Goal: Check status

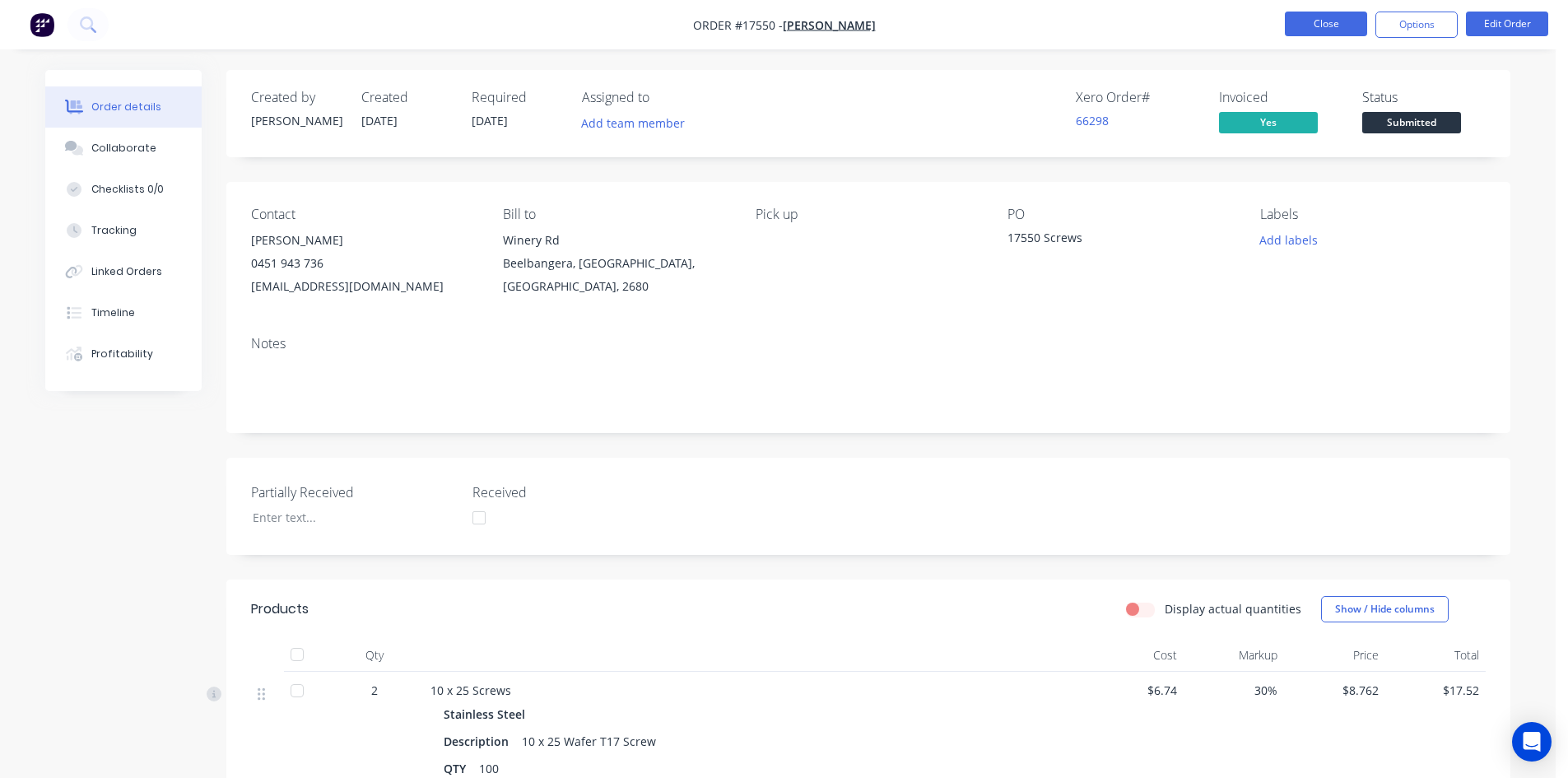
click at [1307, 33] on button "Close" at bounding box center [1326, 24] width 82 height 25
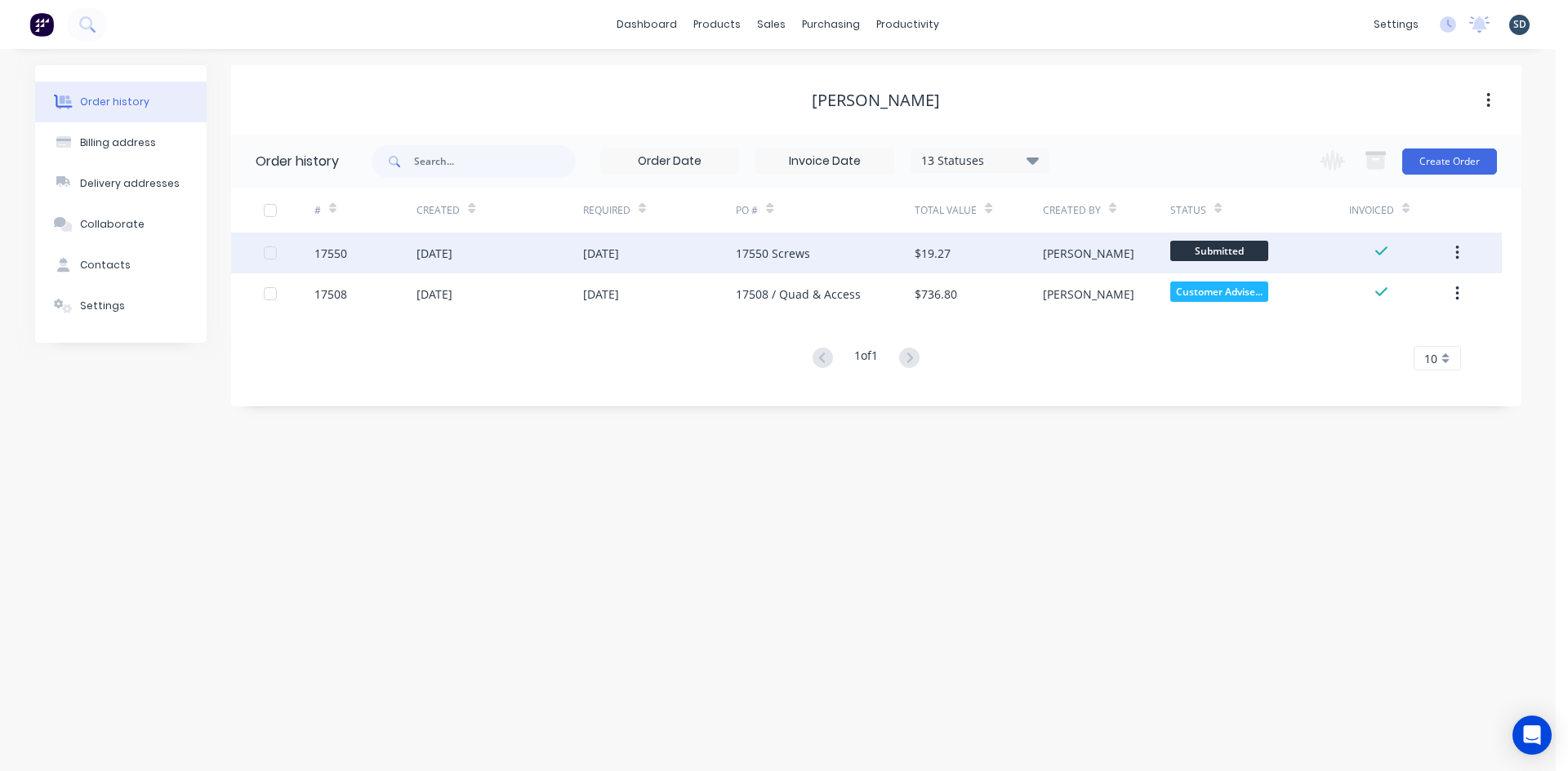
click at [1212, 253] on span "Submitted" at bounding box center [1219, 251] width 98 height 21
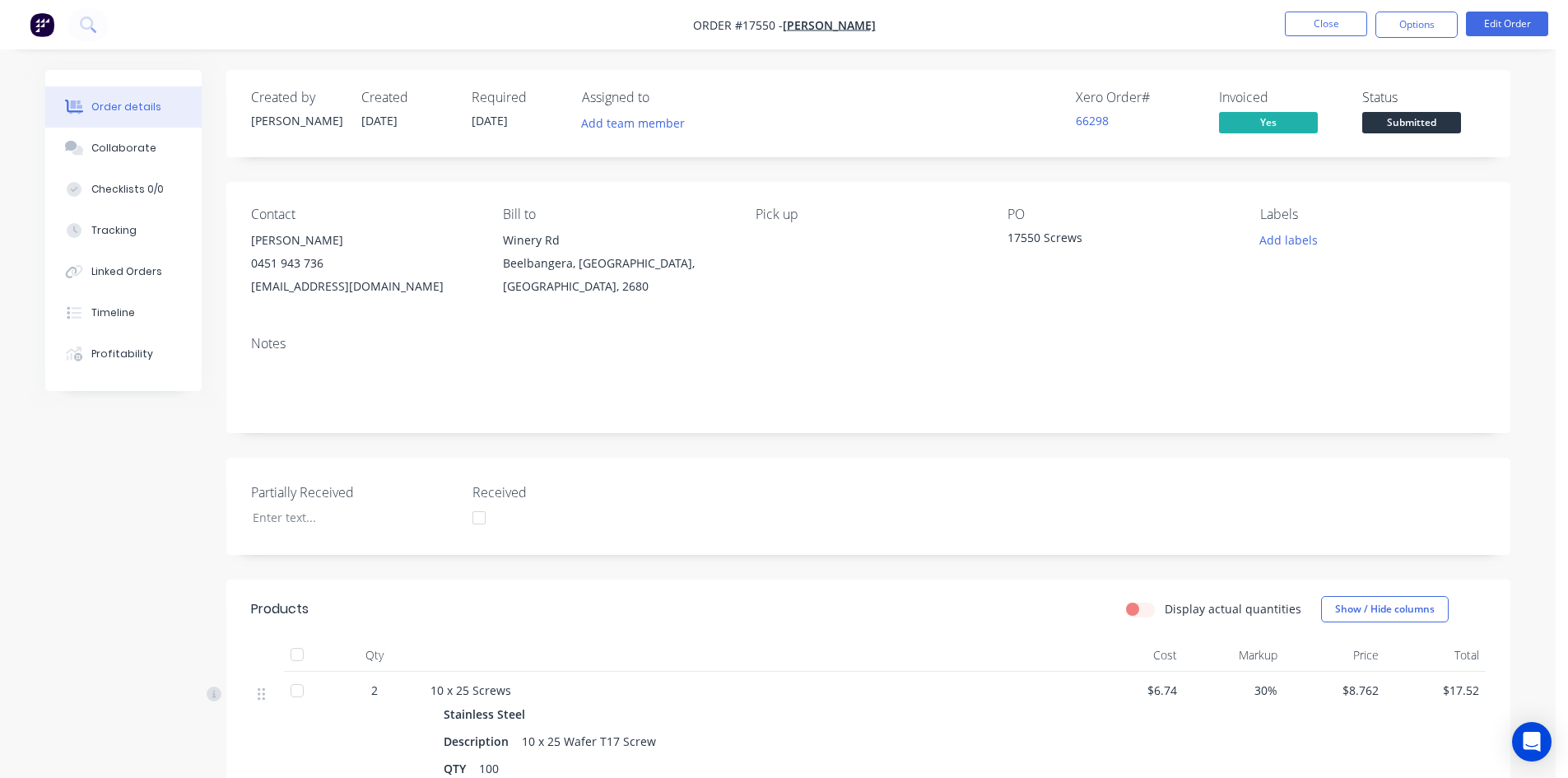
click at [1428, 121] on span "Submitted" at bounding box center [1412, 122] width 99 height 21
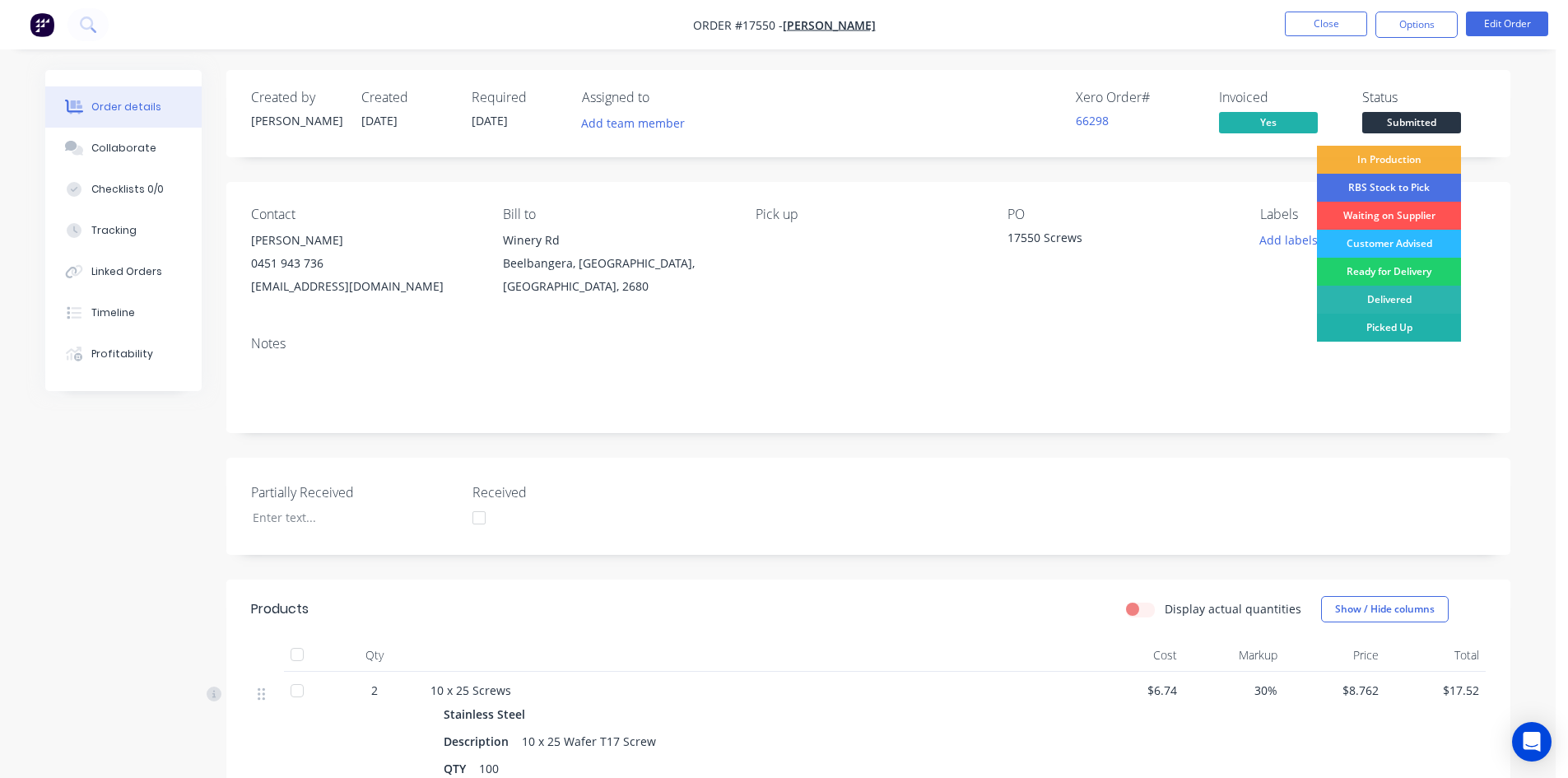
click at [1402, 331] on div "Picked Up" at bounding box center [1389, 328] width 144 height 28
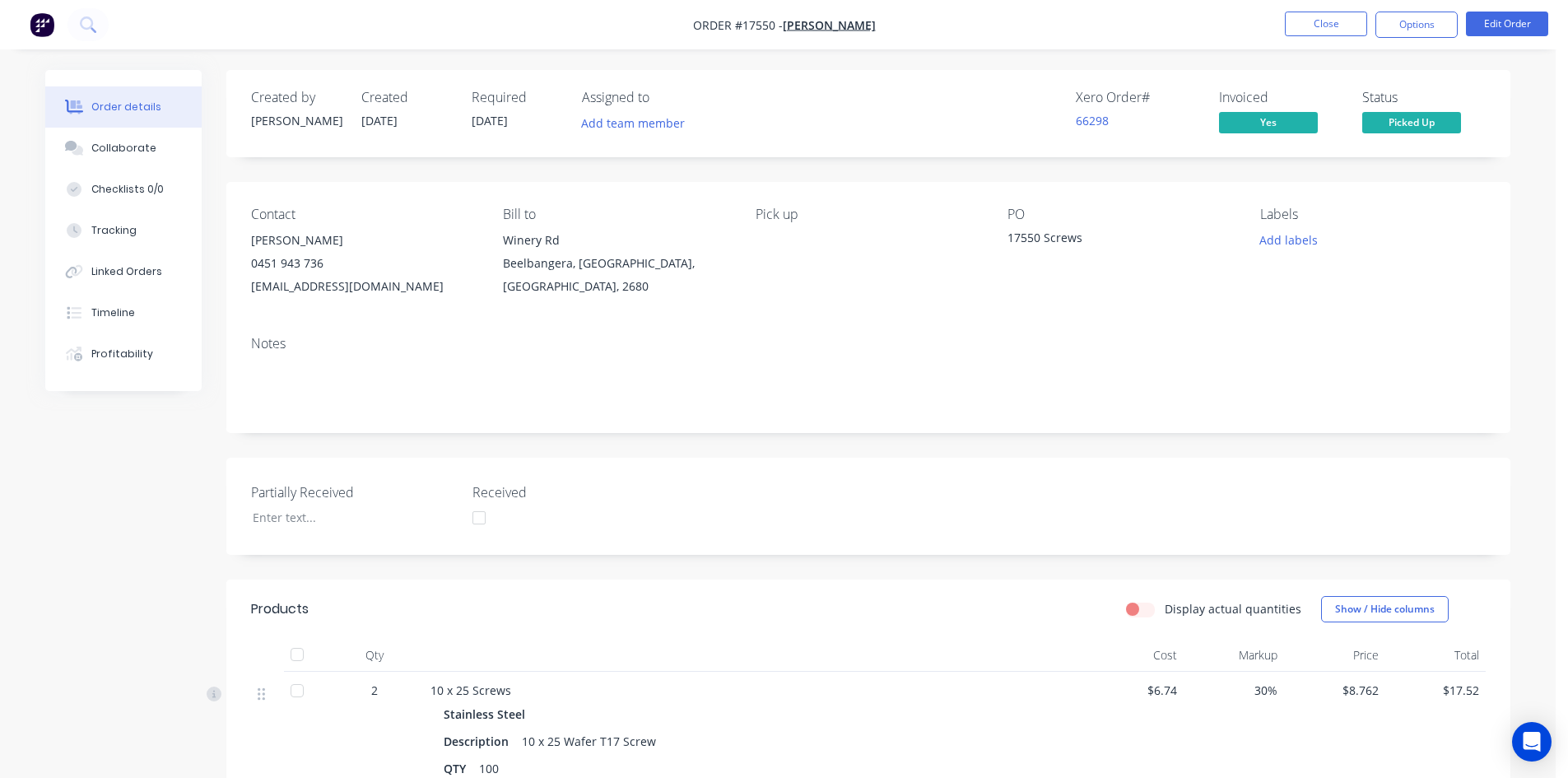
click at [1322, 37] on li "Close" at bounding box center [1326, 25] width 82 height 26
click at [1322, 34] on button "Close" at bounding box center [1326, 24] width 82 height 25
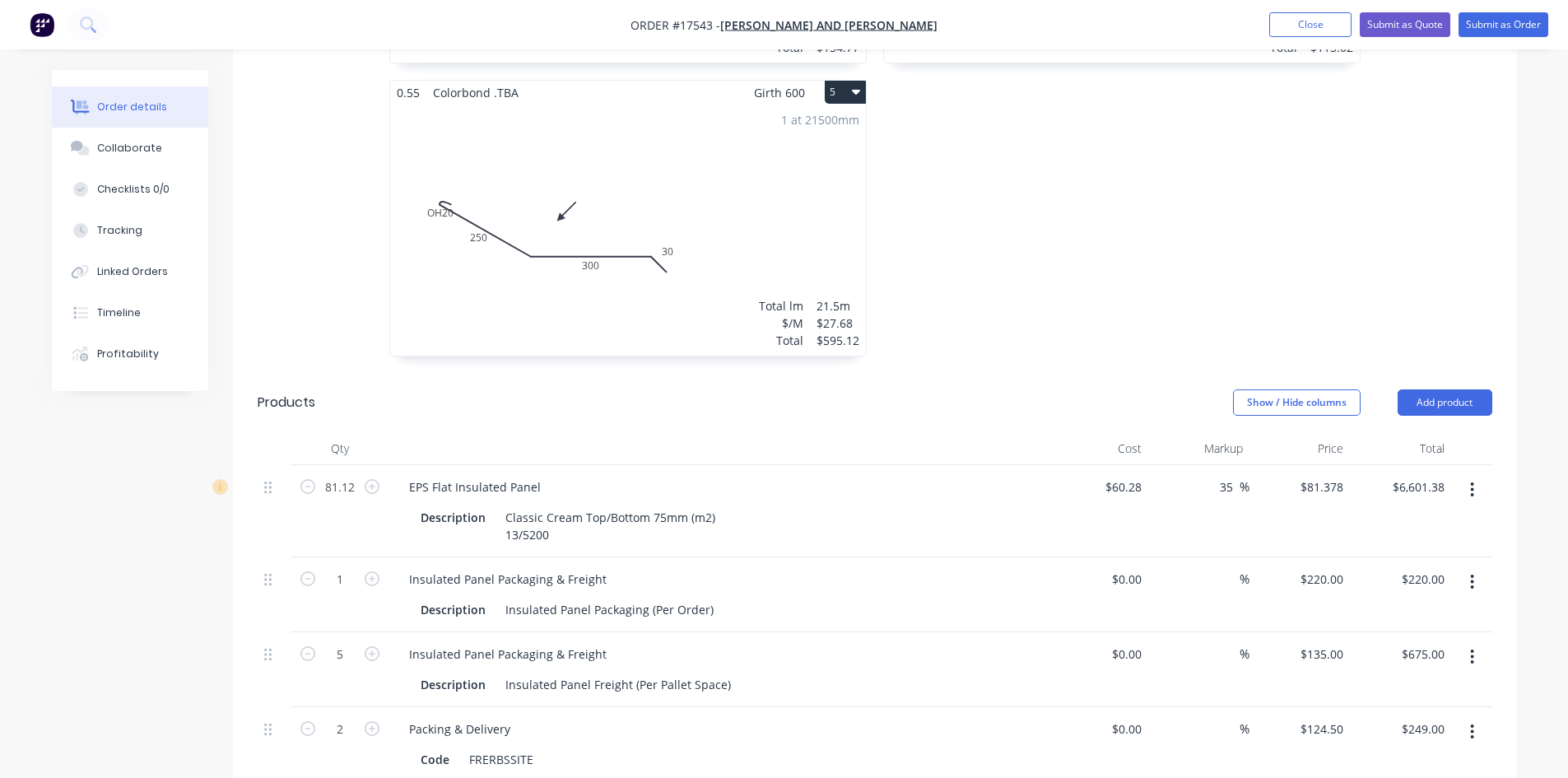
scroll to position [1404, 0]
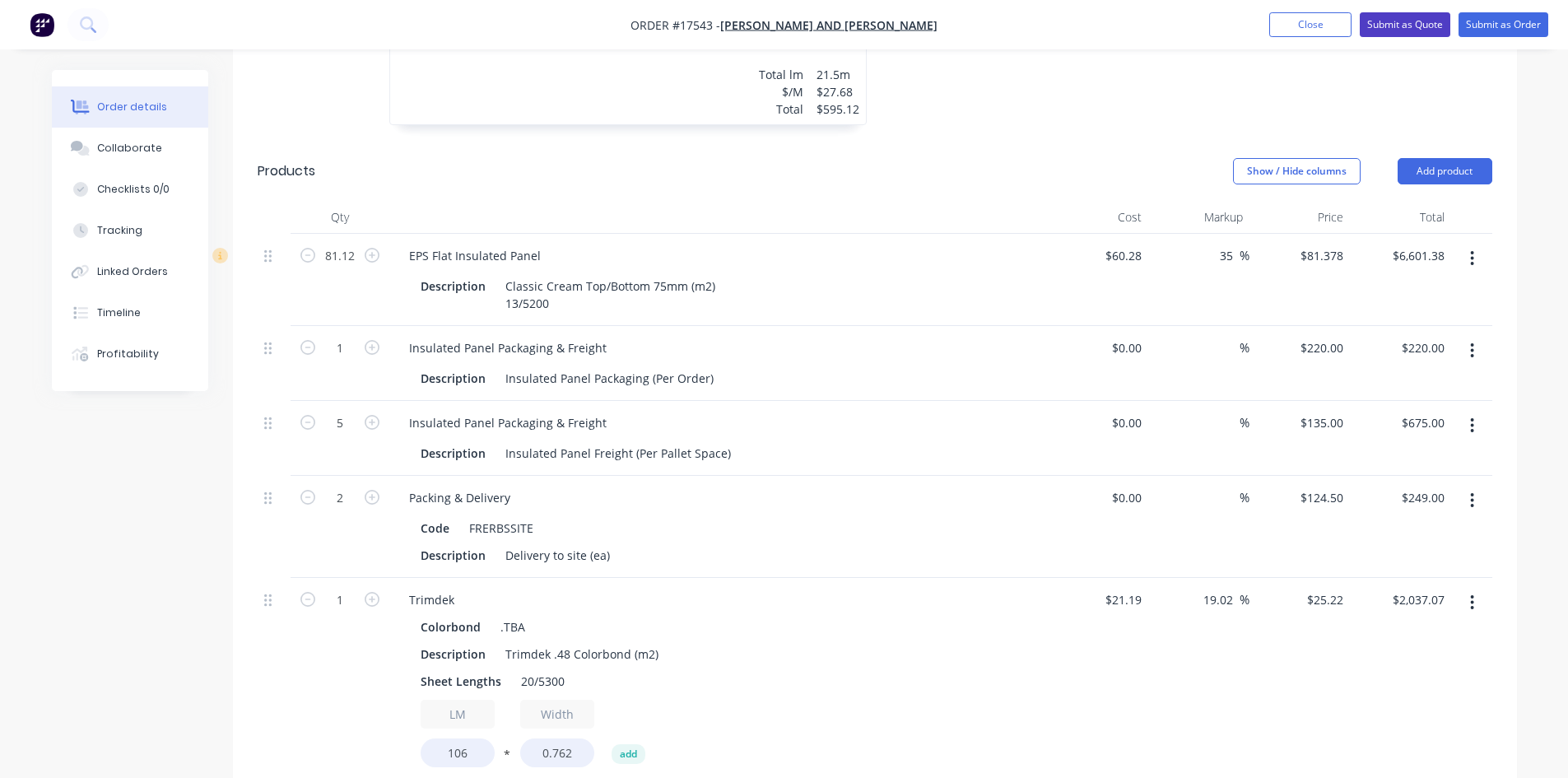
click at [1398, 29] on button "Submit as Quote" at bounding box center [1405, 25] width 90 height 25
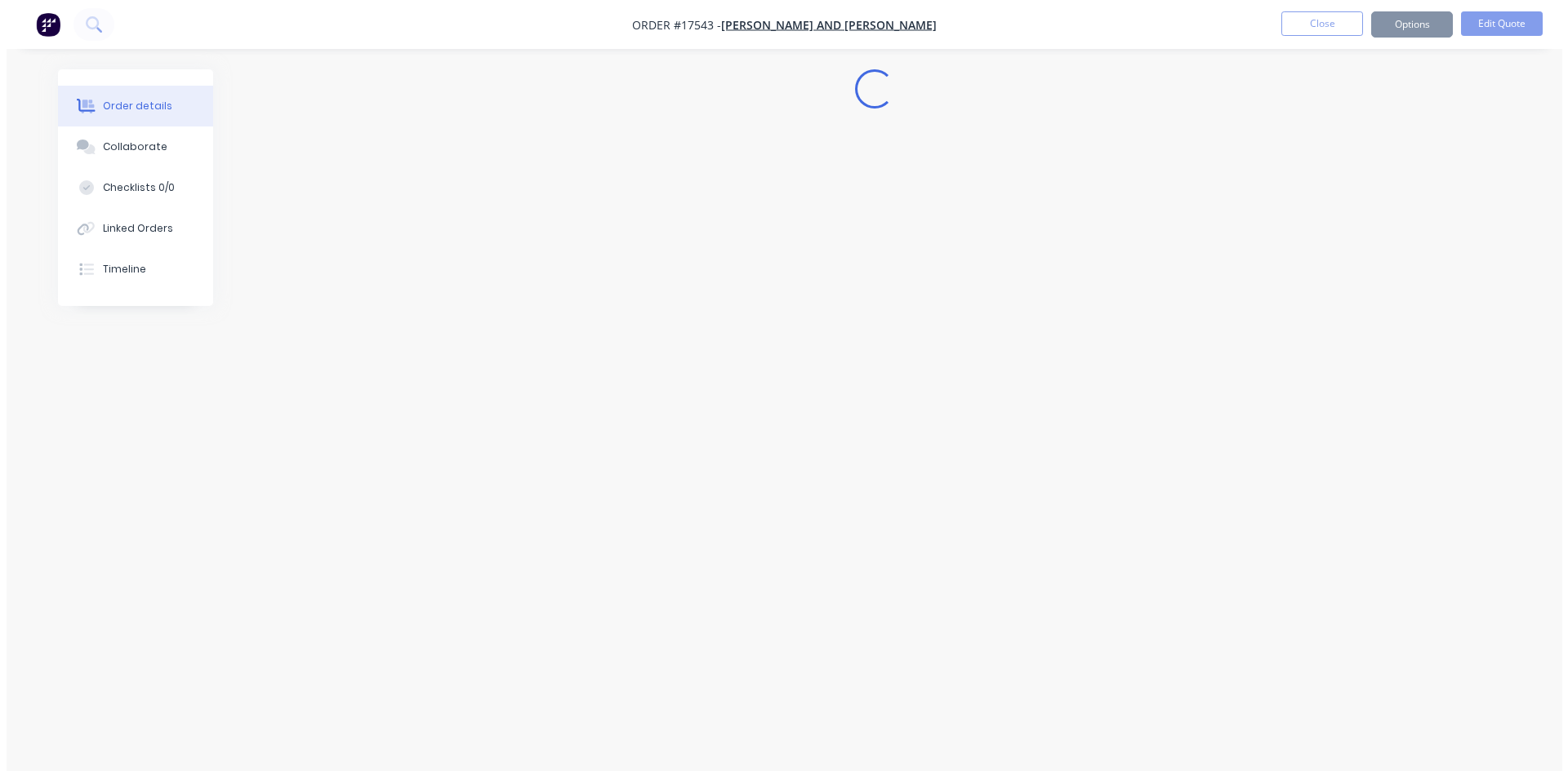
scroll to position [0, 0]
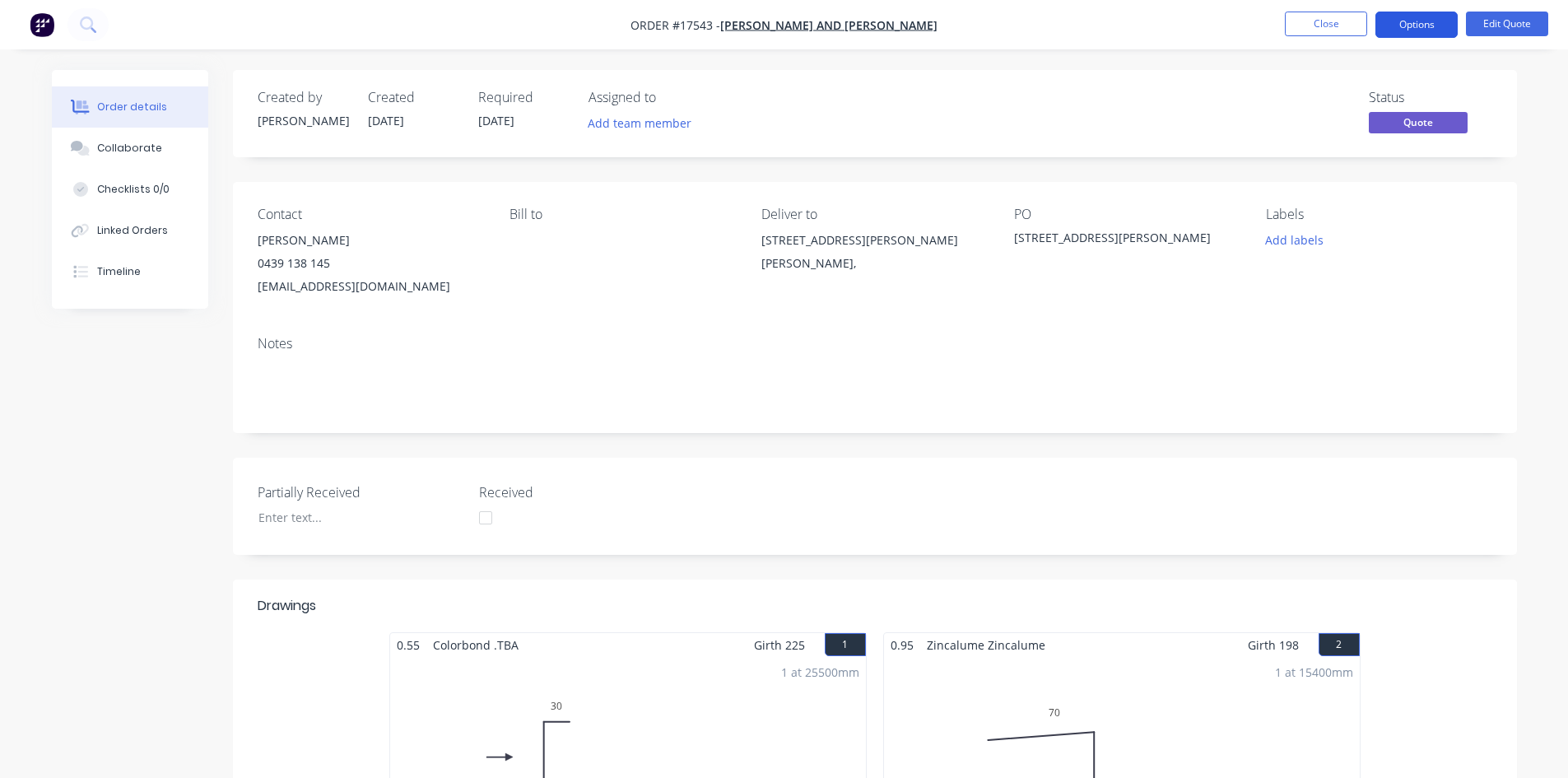
click at [1425, 29] on button "Options" at bounding box center [1416, 25] width 82 height 26
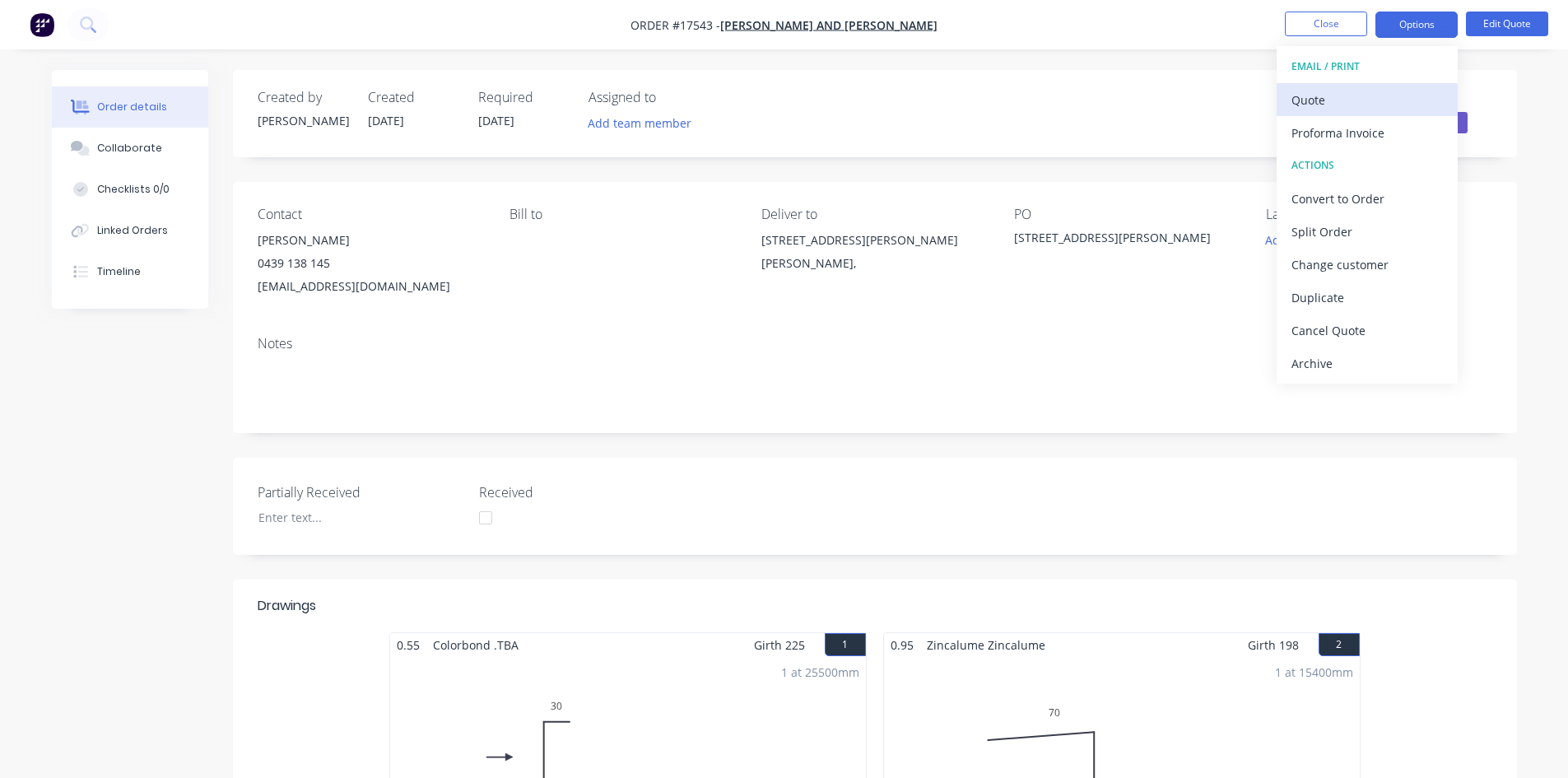
click at [1354, 98] on div "Quote" at bounding box center [1367, 100] width 152 height 24
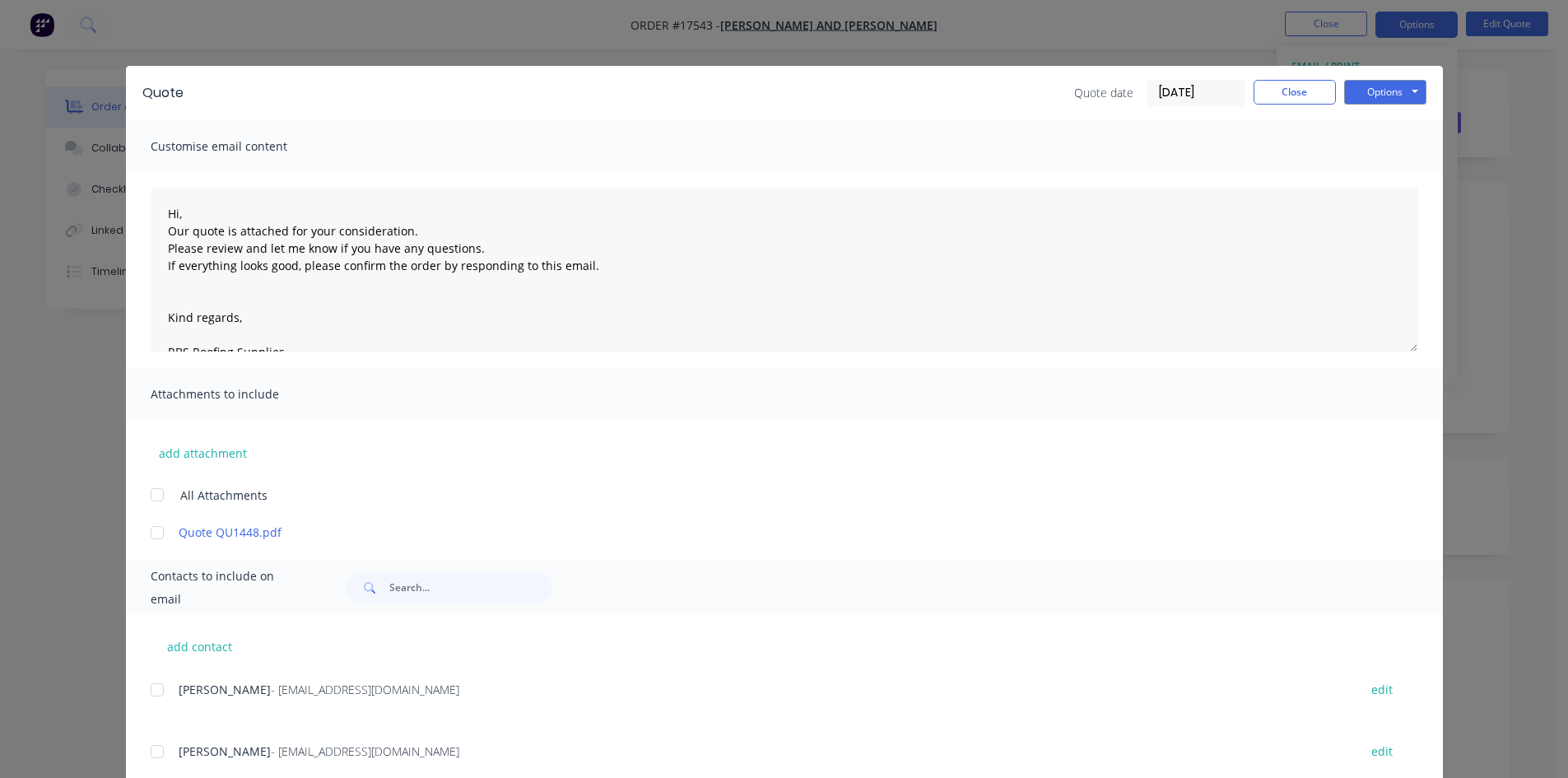
click at [154, 696] on div at bounding box center [157, 690] width 33 height 33
click at [1381, 90] on button "Options" at bounding box center [1385, 91] width 82 height 25
click at [1379, 172] on button "Email" at bounding box center [1396, 176] width 105 height 27
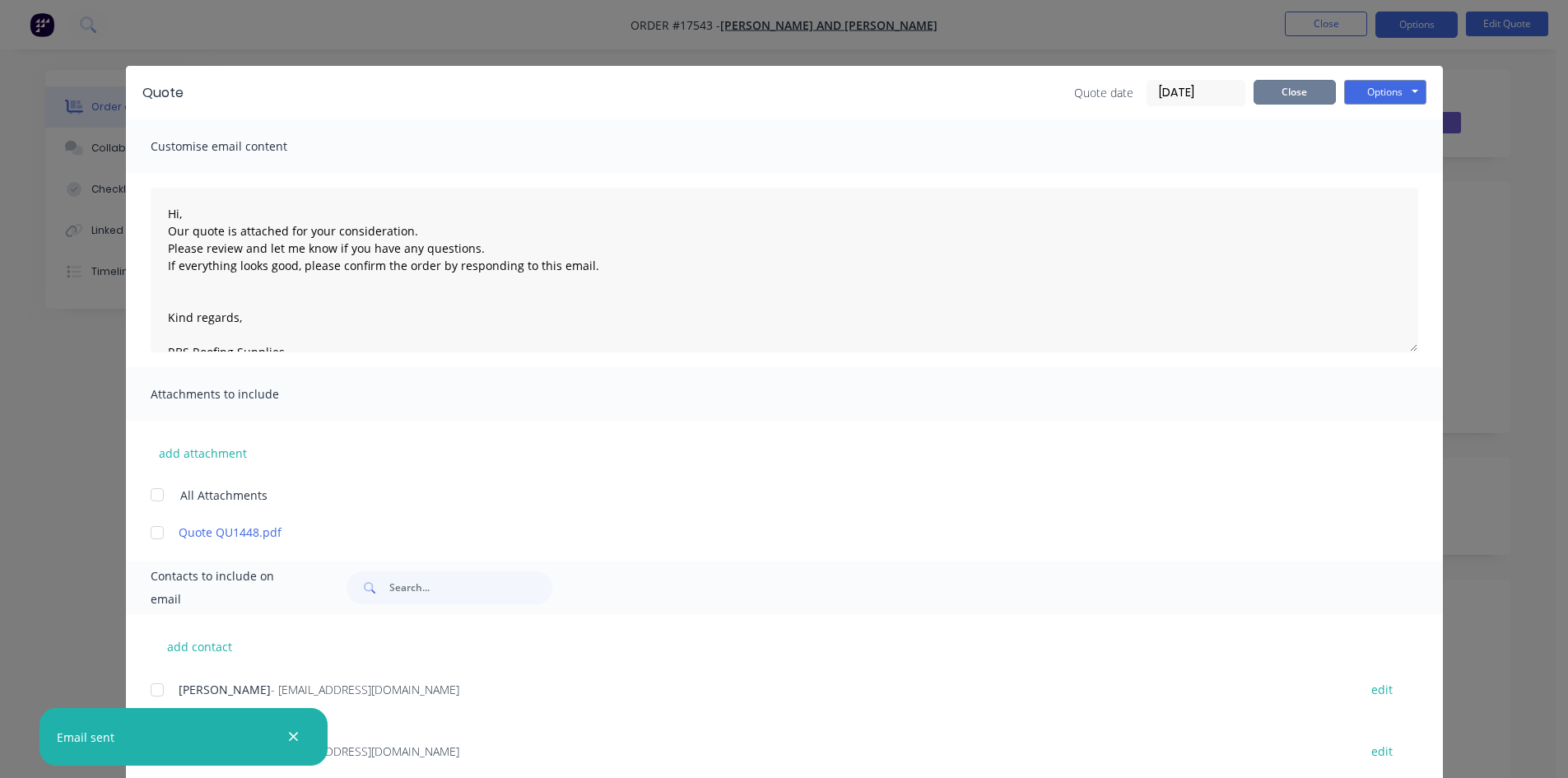
click at [1301, 89] on button "Close" at bounding box center [1295, 91] width 82 height 25
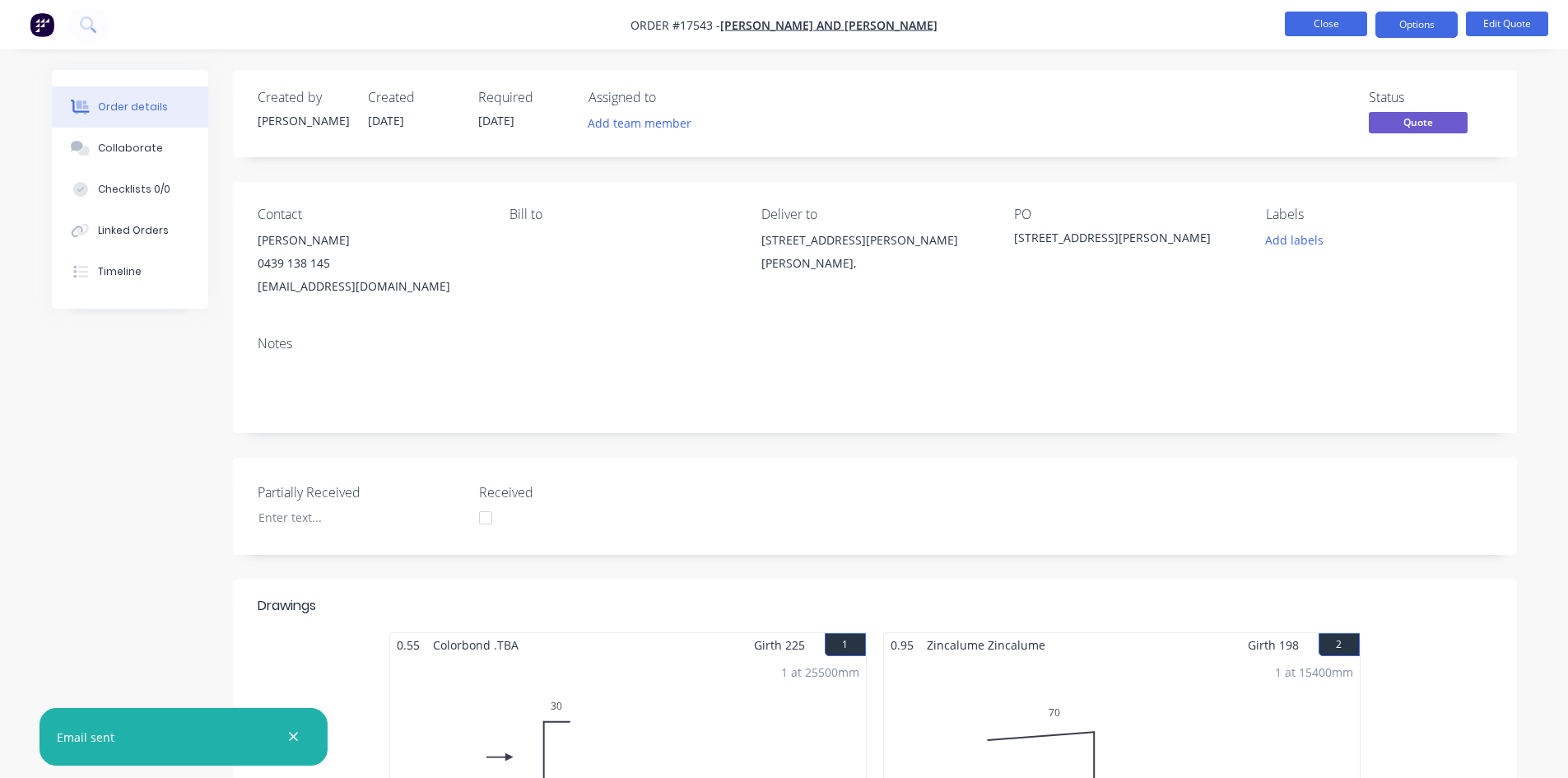
click at [1333, 26] on button "Close" at bounding box center [1326, 24] width 82 height 25
